Goal: Information Seeking & Learning: Learn about a topic

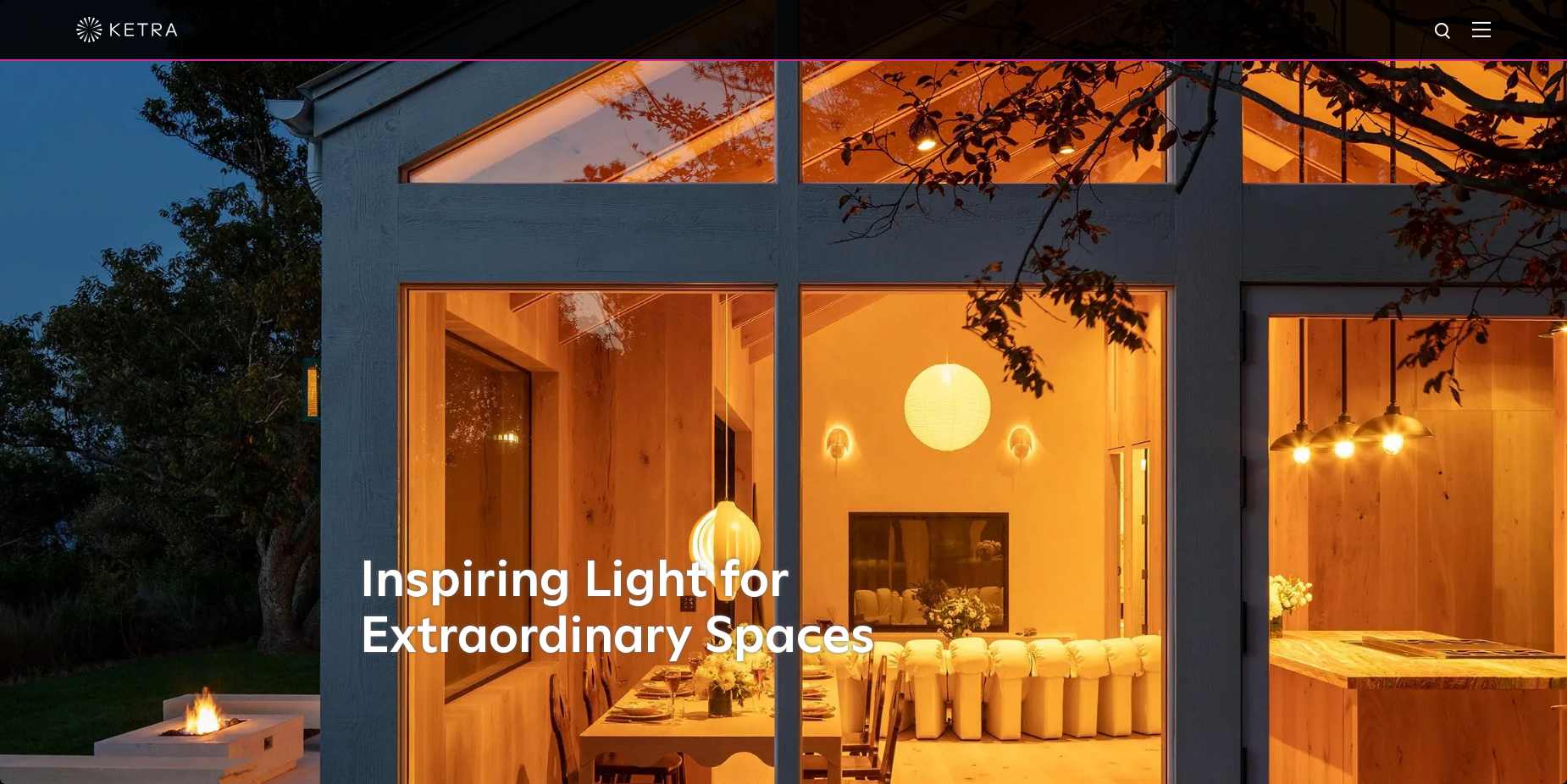
click at [1487, 23] on img at bounding box center [1481, 29] width 19 height 16
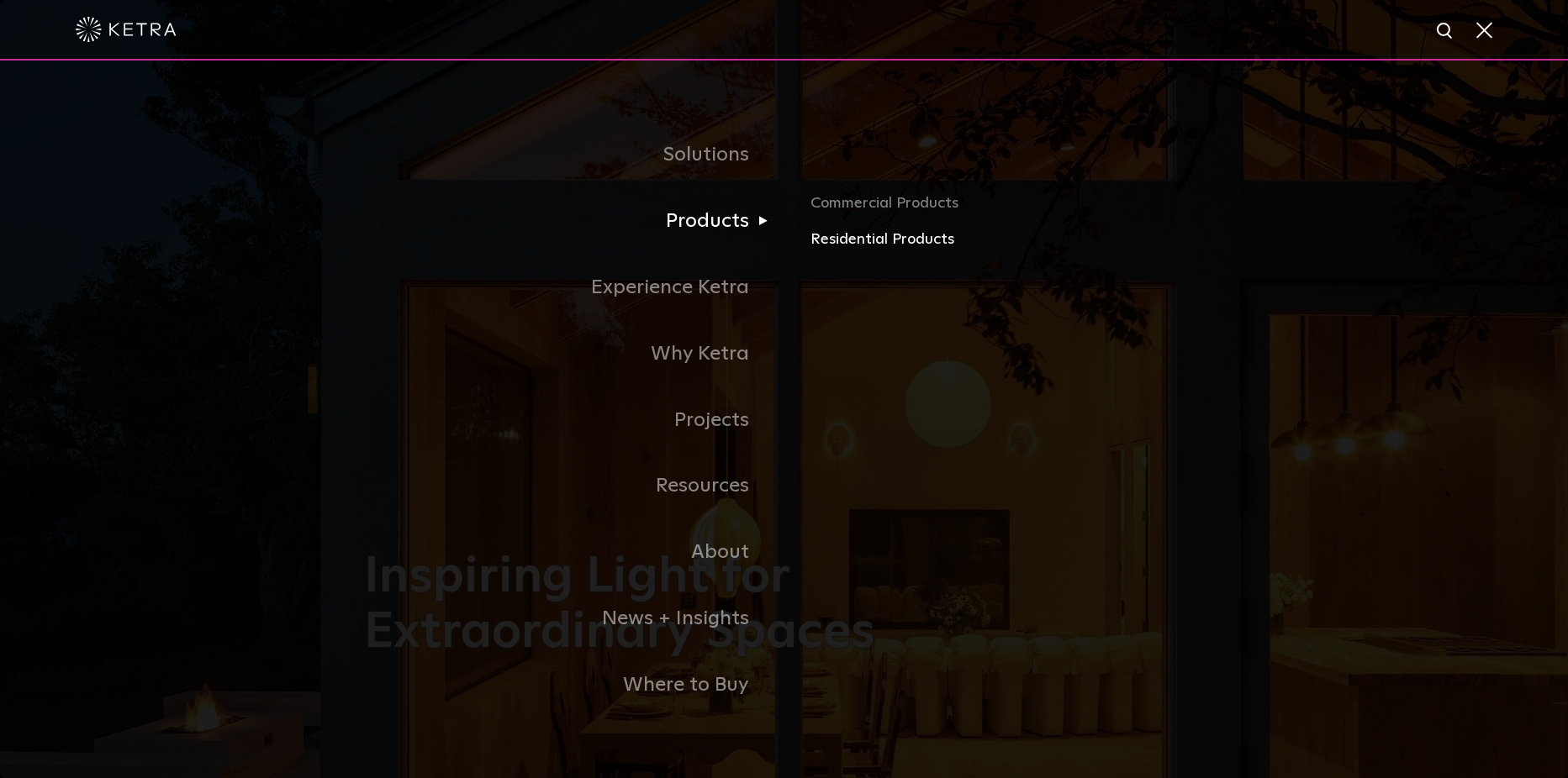
click at [883, 239] on link "Residential Products" at bounding box center [1007, 240] width 393 height 25
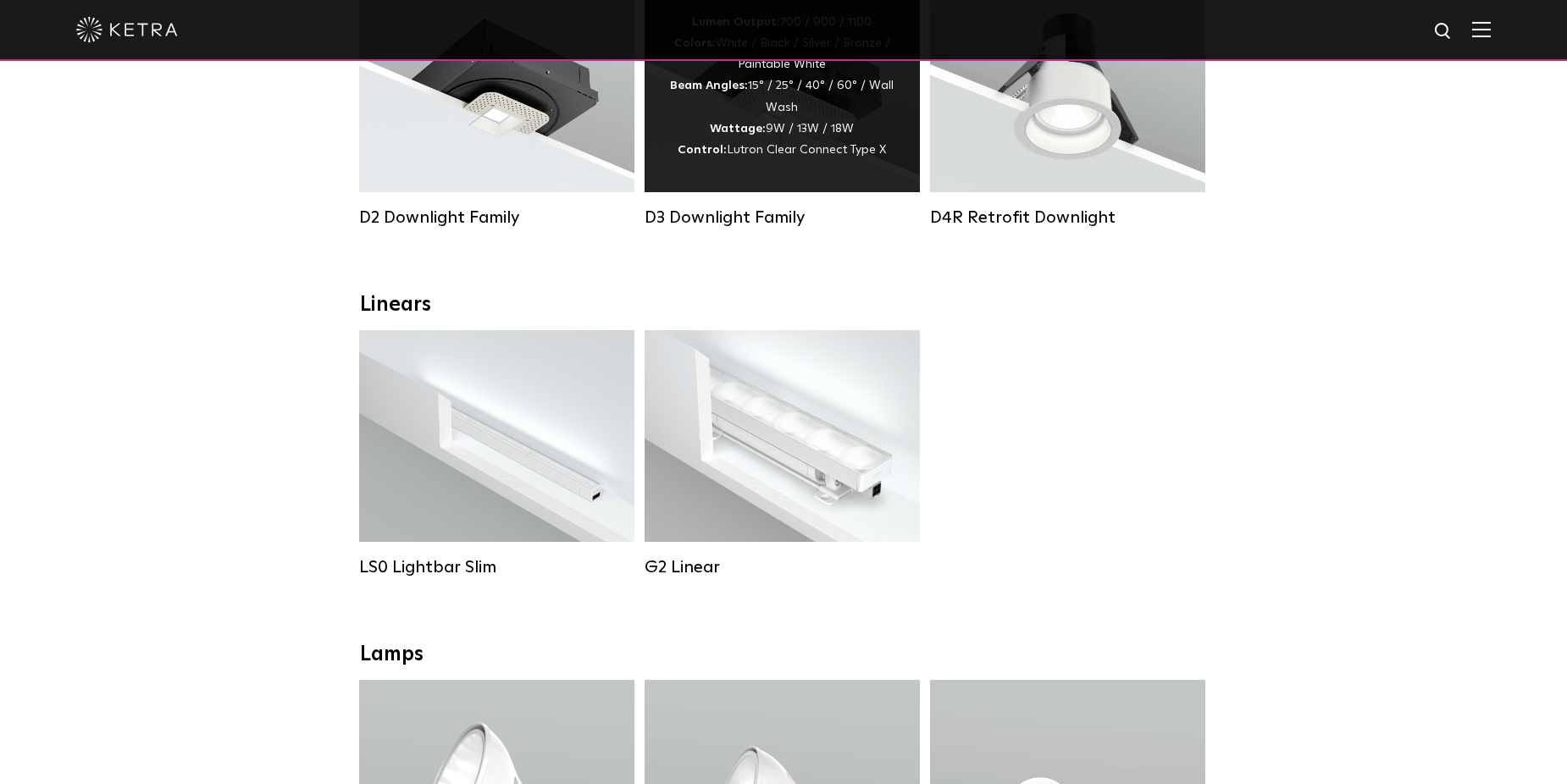
scroll to position [423, 0]
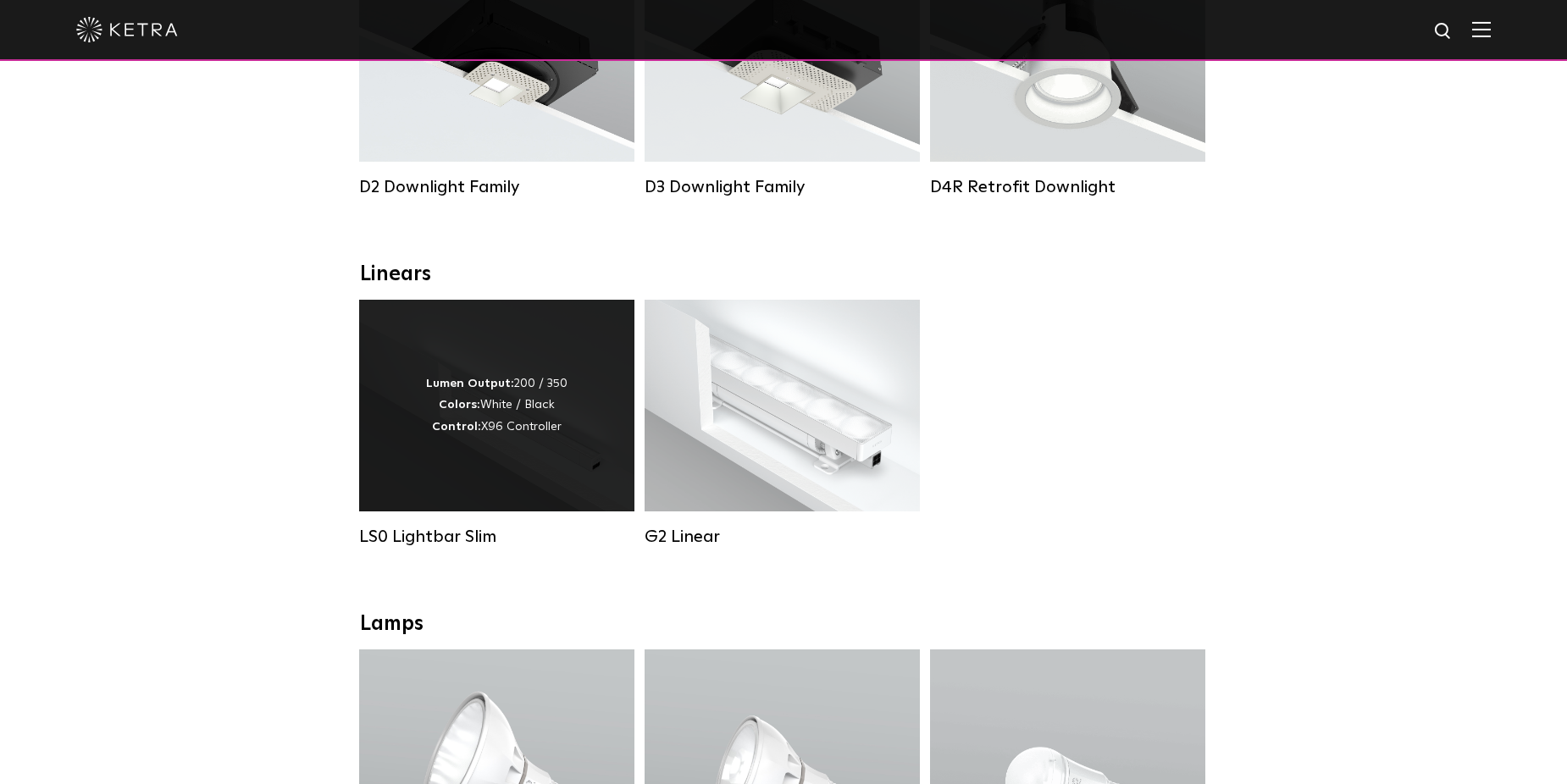
click at [489, 452] on div "Lumen Output: 200 / 350 Colors: White / Black Control: X96 Controller" at bounding box center [497, 405] width 276 height 212
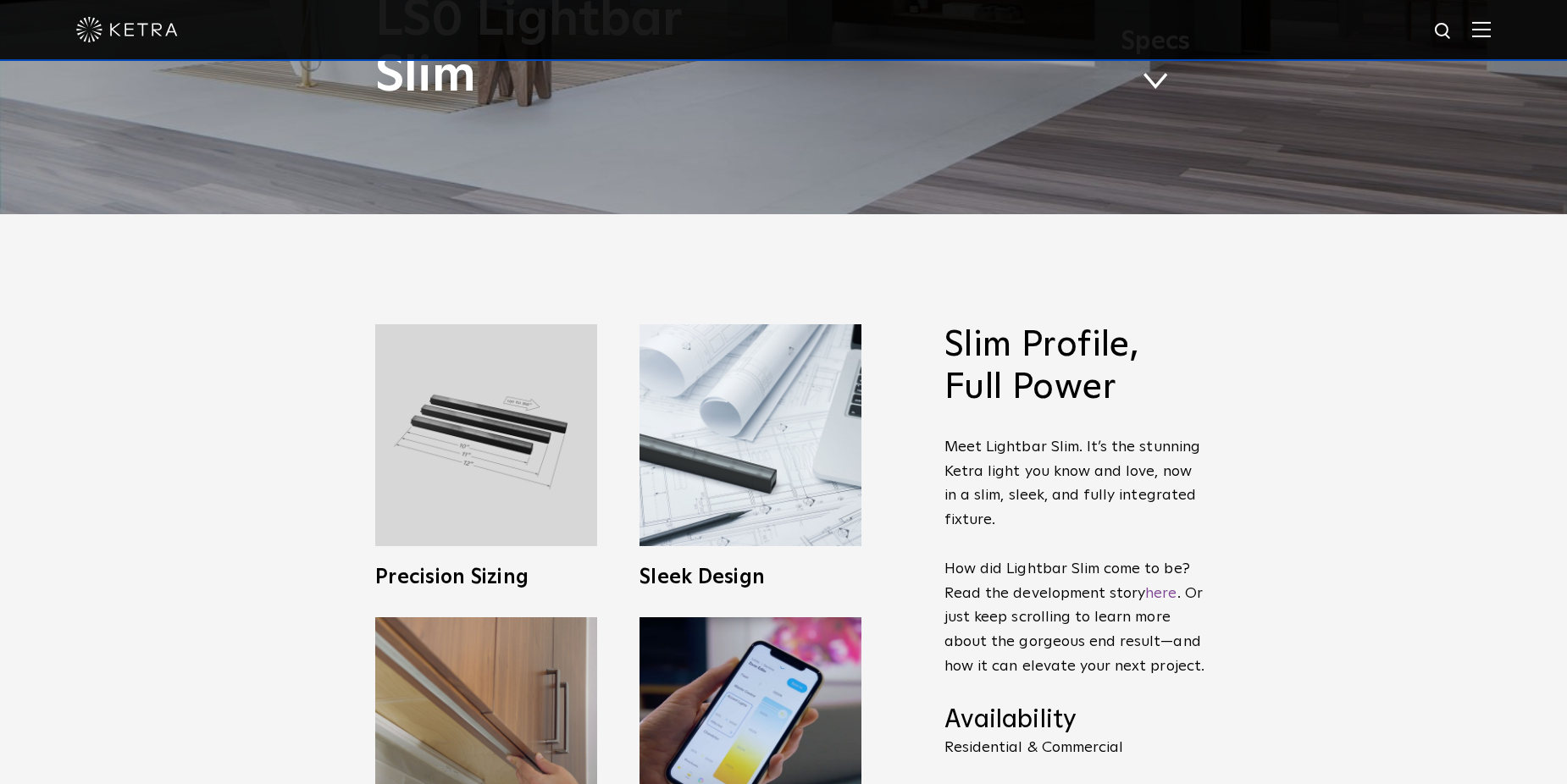
scroll to position [593, 0]
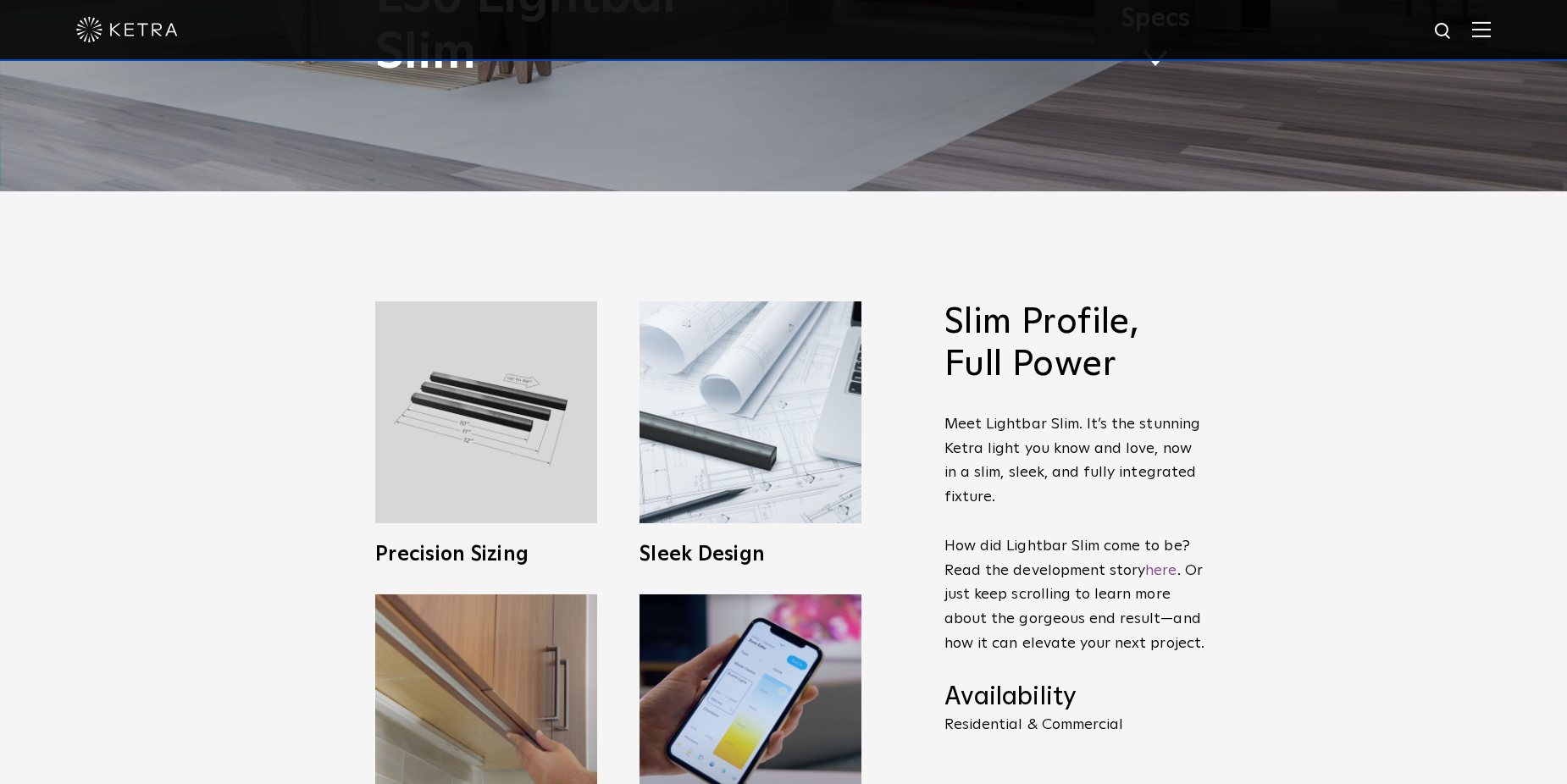
click at [1159, 70] on div "LS0 Lightbar Slim Specs" at bounding box center [784, 26] width 817 height 112
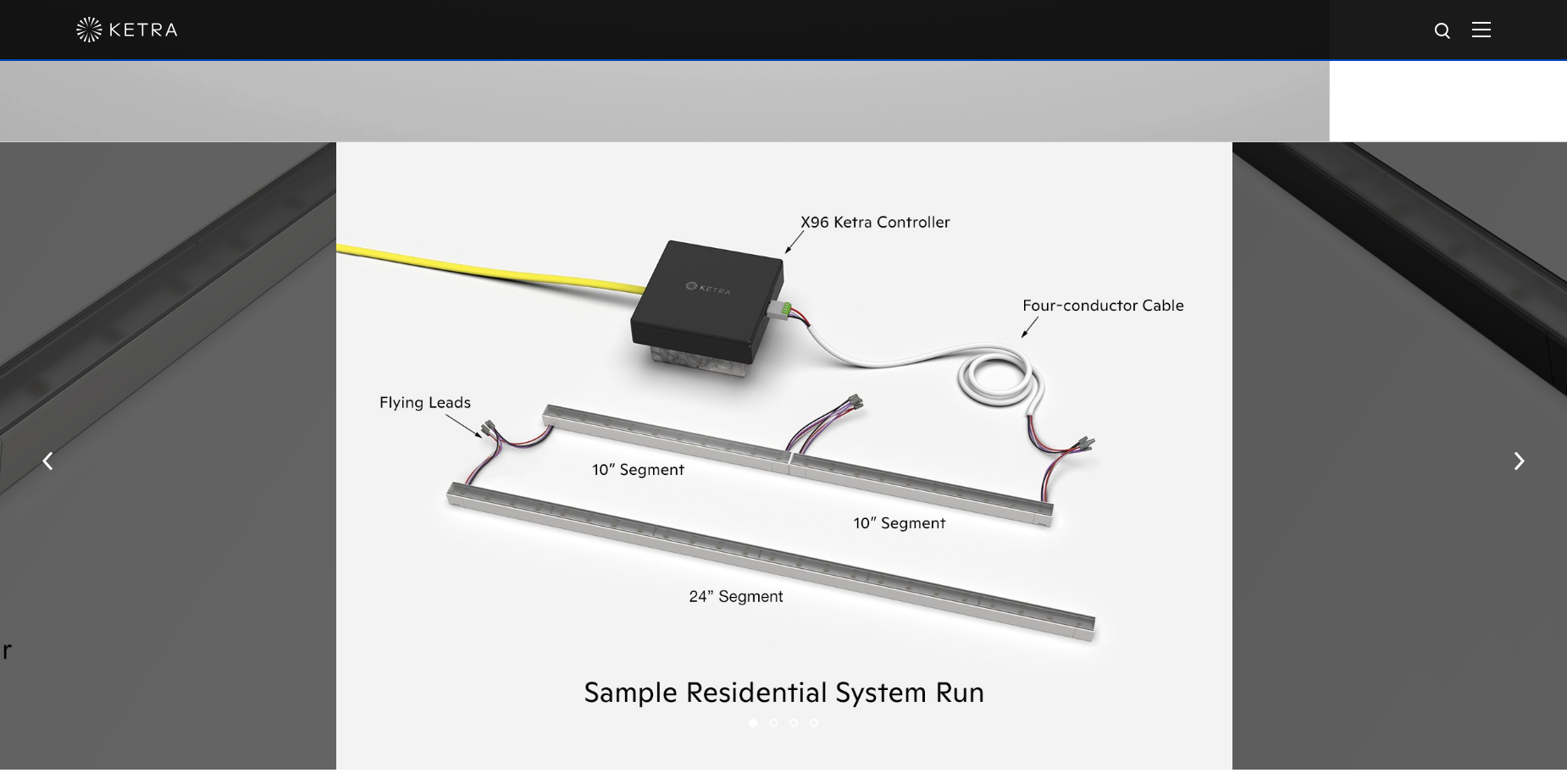
scroll to position [2202, 0]
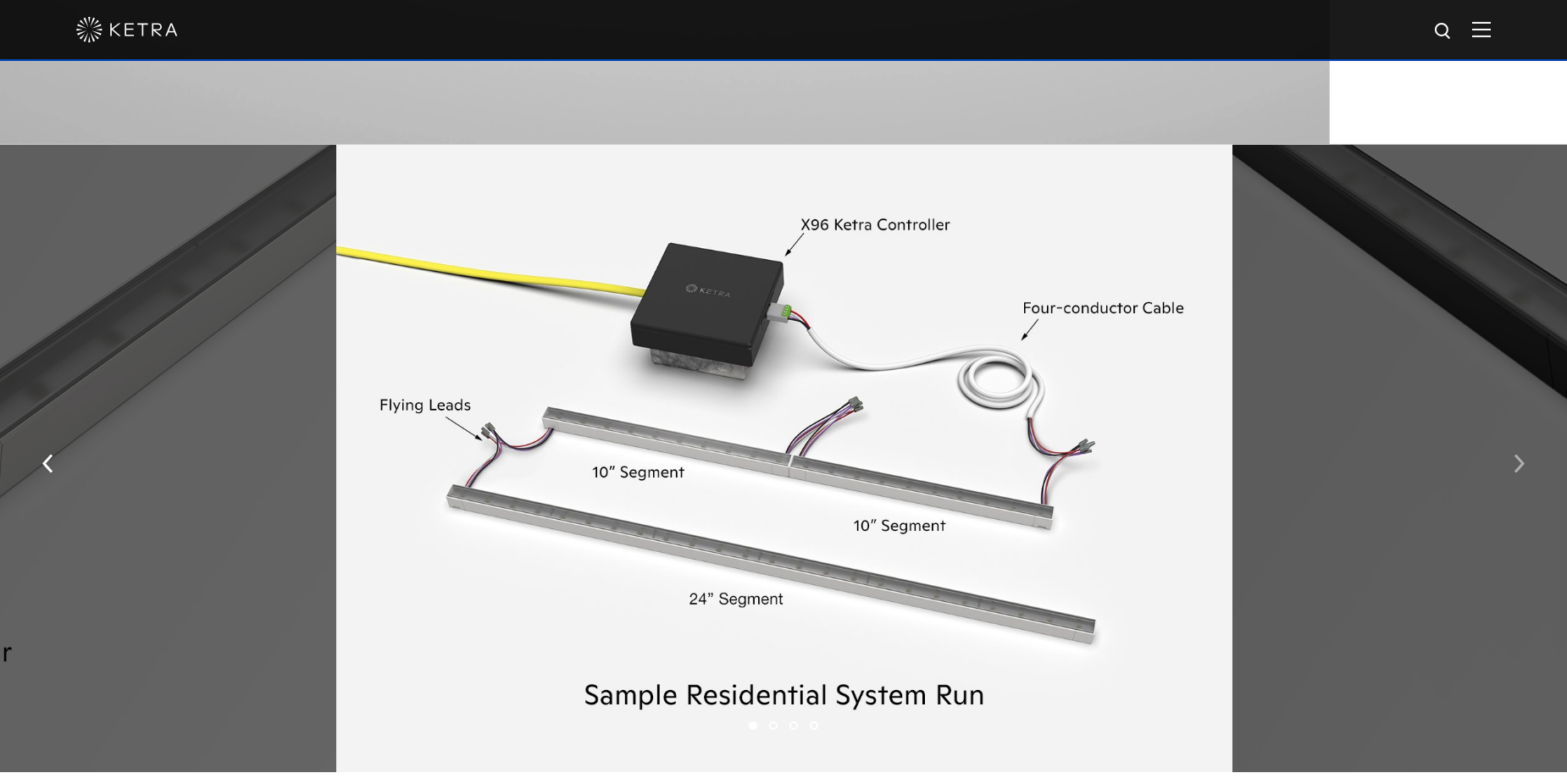
click at [1514, 467] on img "button" at bounding box center [1519, 464] width 11 height 19
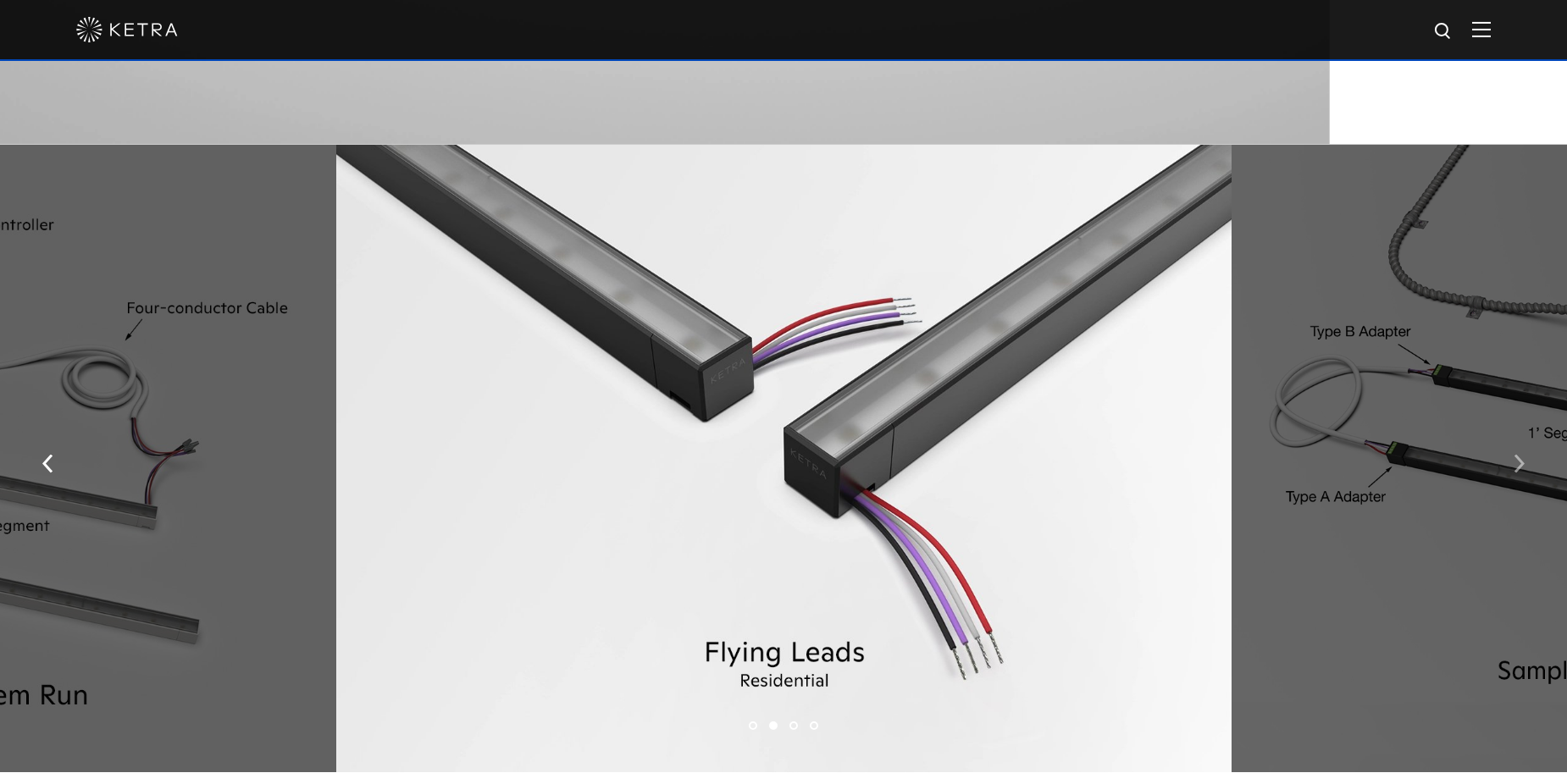
click at [1514, 467] on img "button" at bounding box center [1519, 464] width 11 height 19
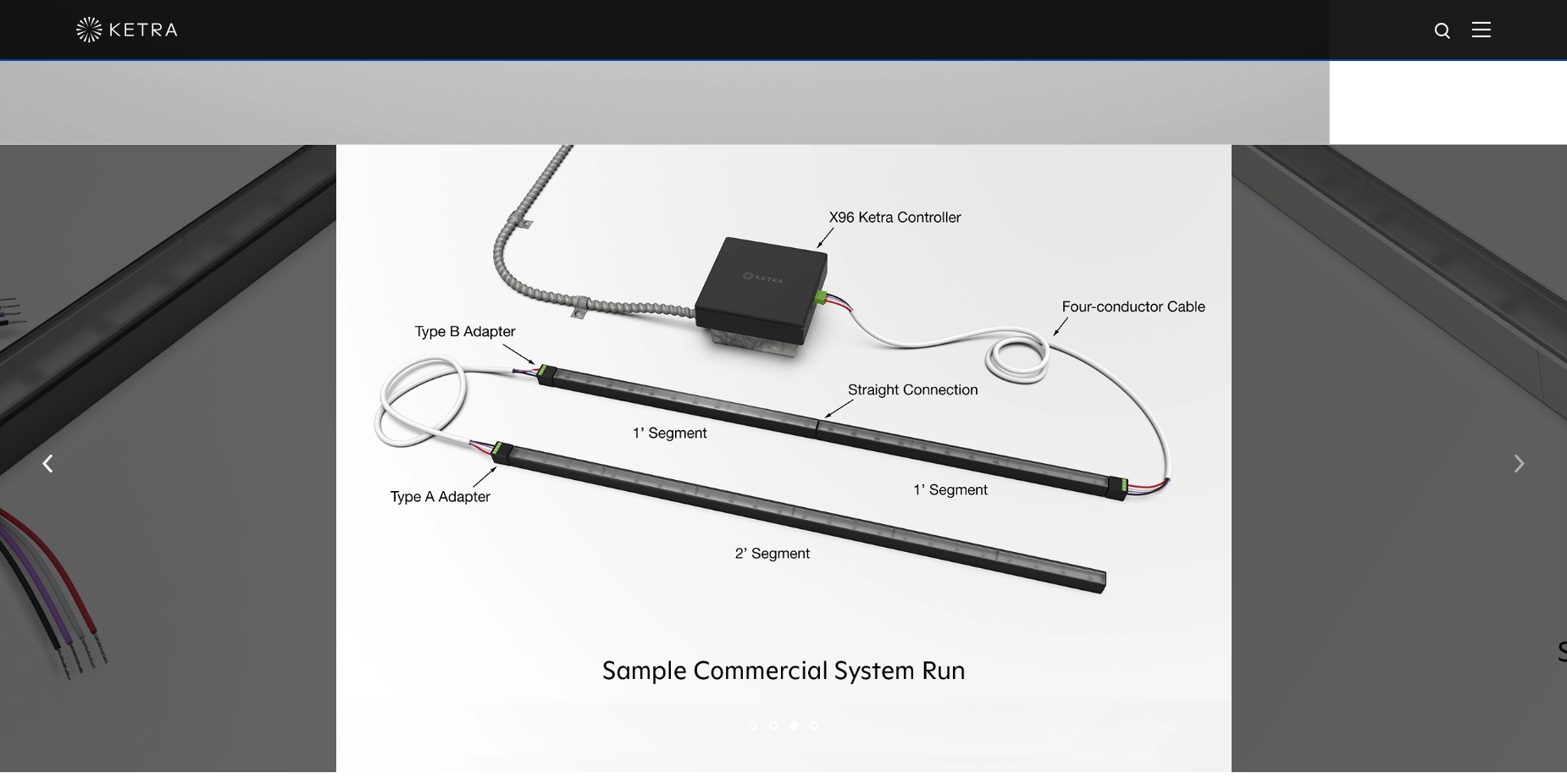
click at [1510, 459] on button "button" at bounding box center [1519, 462] width 36 height 58
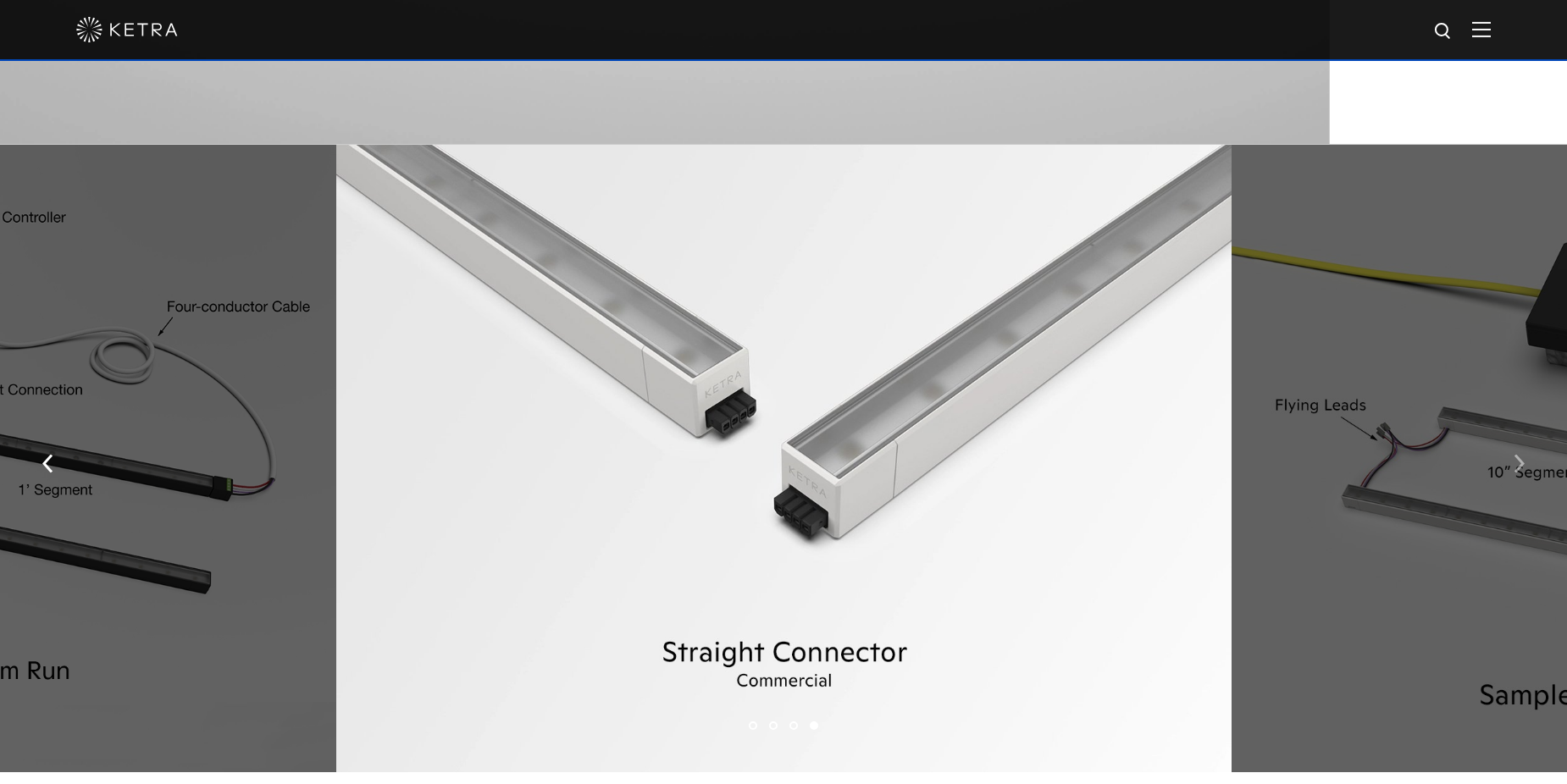
click at [1510, 459] on button "button" at bounding box center [1519, 462] width 36 height 58
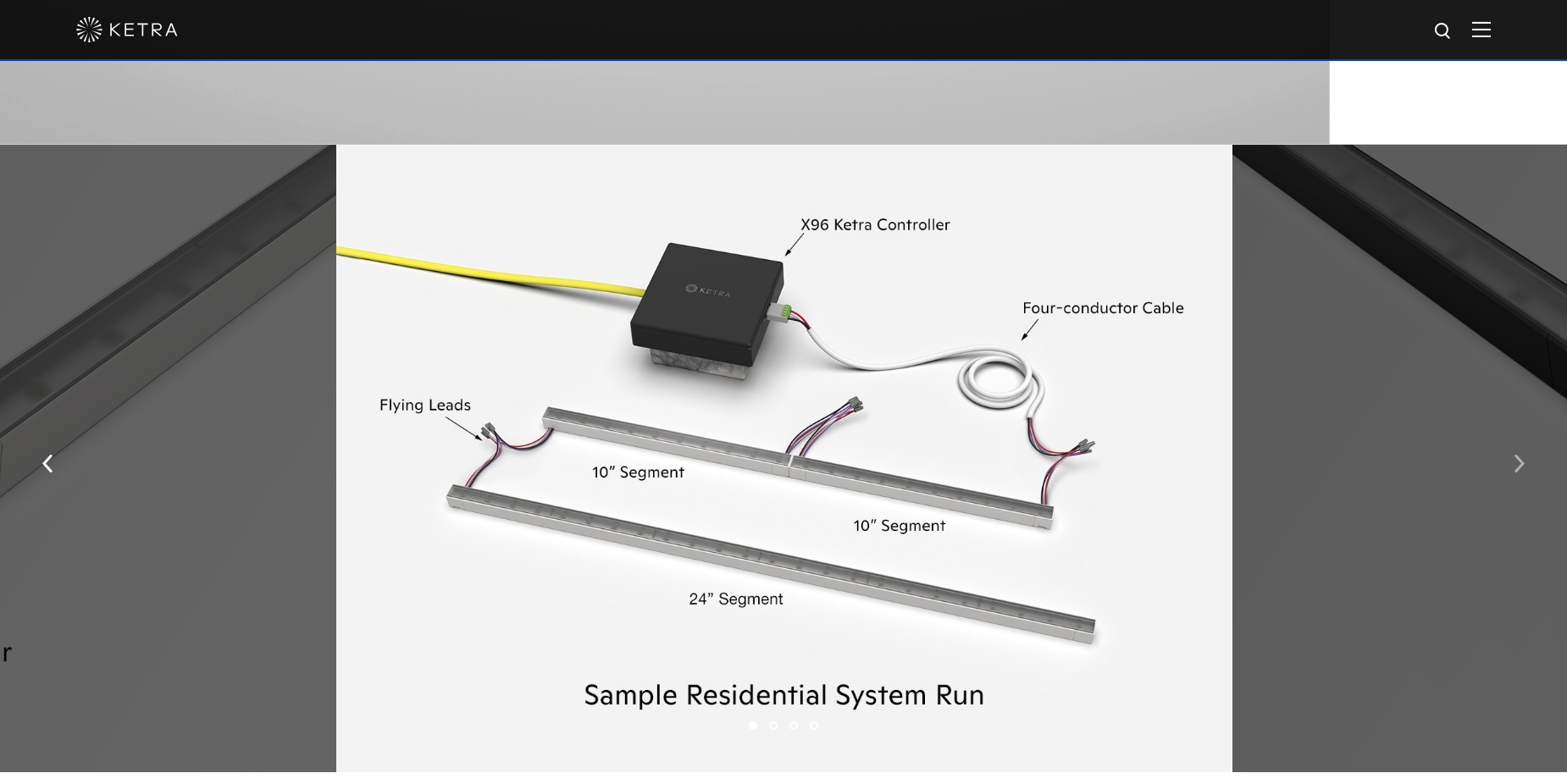
click at [1510, 459] on button "button" at bounding box center [1519, 462] width 36 height 58
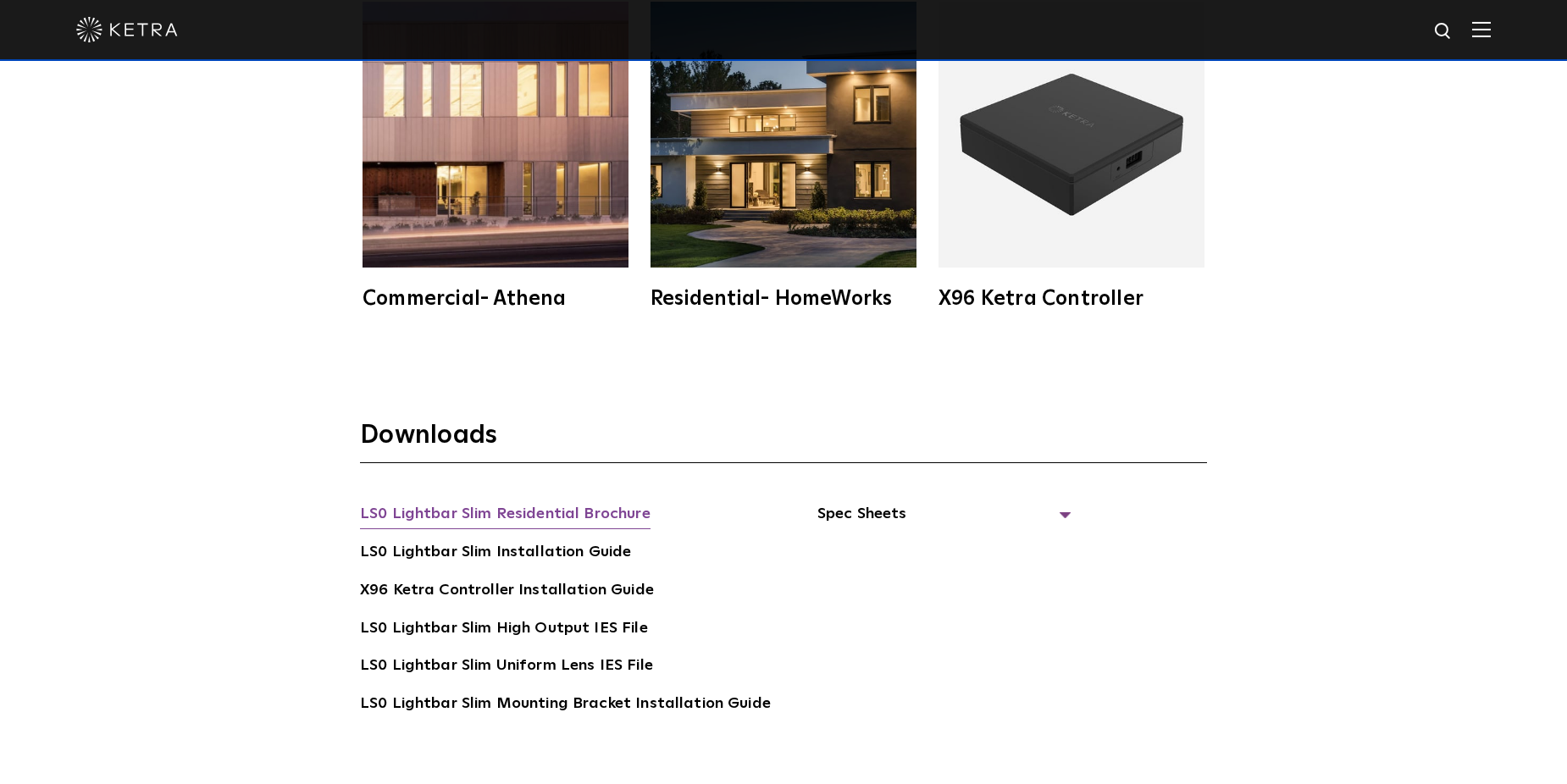
scroll to position [3218, 0]
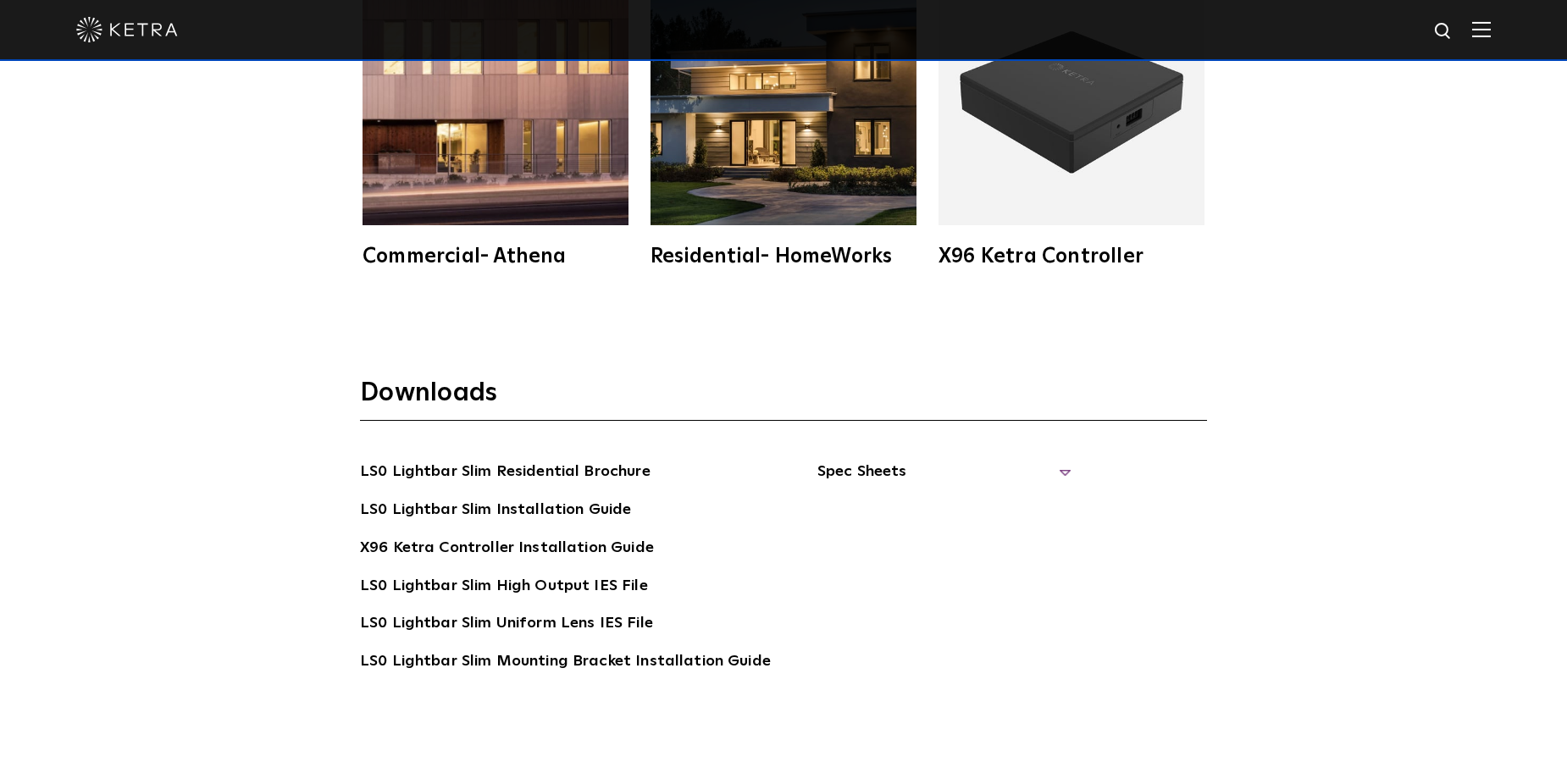
click at [1052, 469] on span "Spec Sheets" at bounding box center [944, 478] width 254 height 37
